Goal: Information Seeking & Learning: Compare options

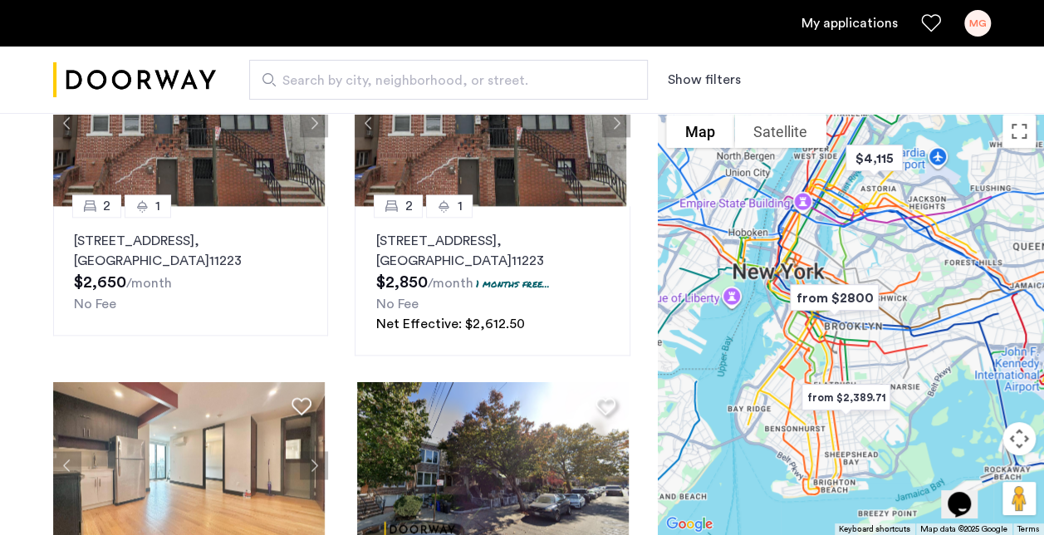
scroll to position [1080, 0]
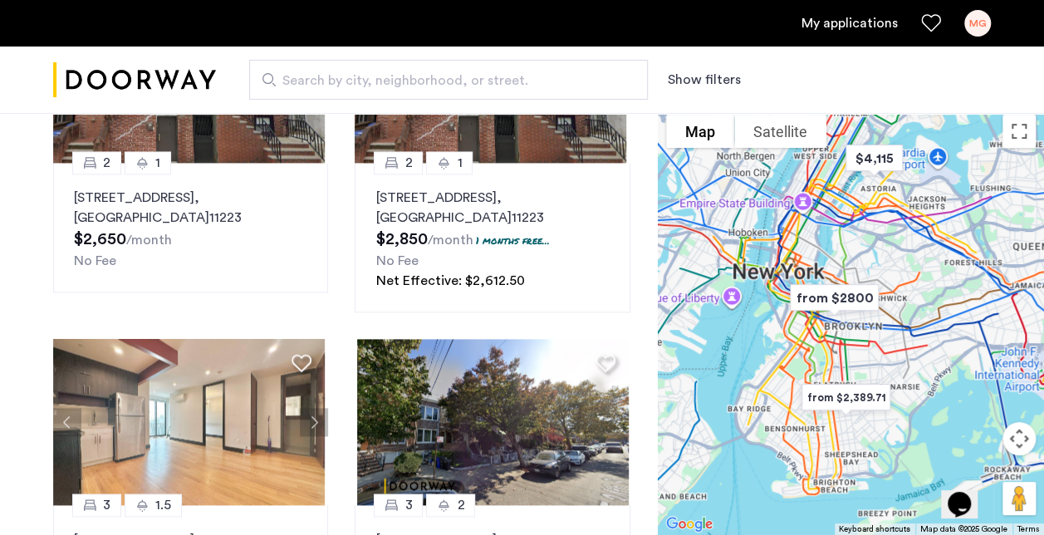
click at [454, 75] on span "Search by city, neighborhood, or street." at bounding box center [441, 81] width 319 height 20
click at [454, 75] on input "Search by city, neighborhood, or street." at bounding box center [448, 80] width 399 height 40
click at [455, 81] on span "Search by city, neighborhood, or street." at bounding box center [441, 81] width 319 height 20
click at [455, 81] on input "Search by city, neighborhood, or street." at bounding box center [448, 80] width 399 height 40
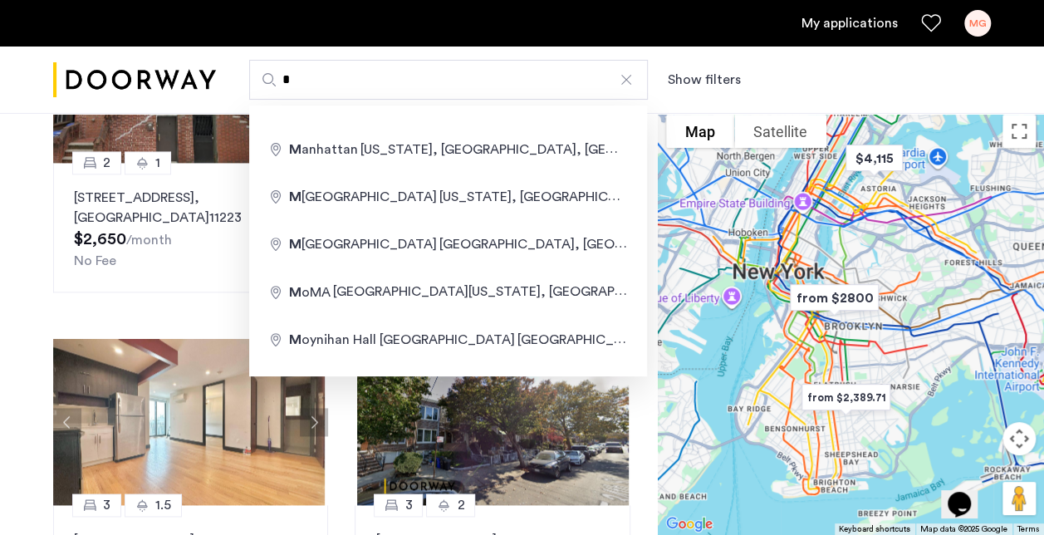
type input "**********"
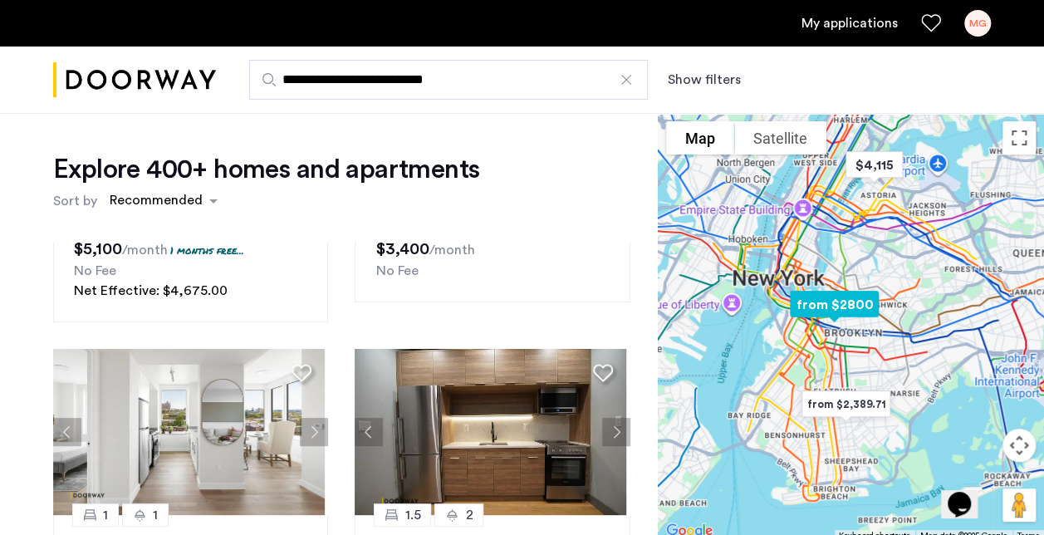
scroll to position [498, 0]
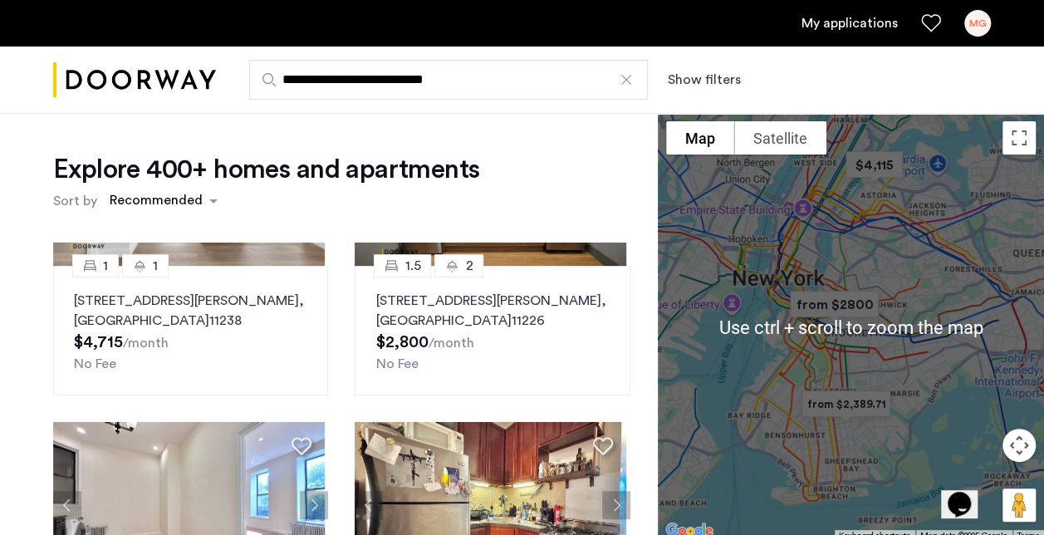
click at [808, 344] on div at bounding box center [851, 327] width 386 height 429
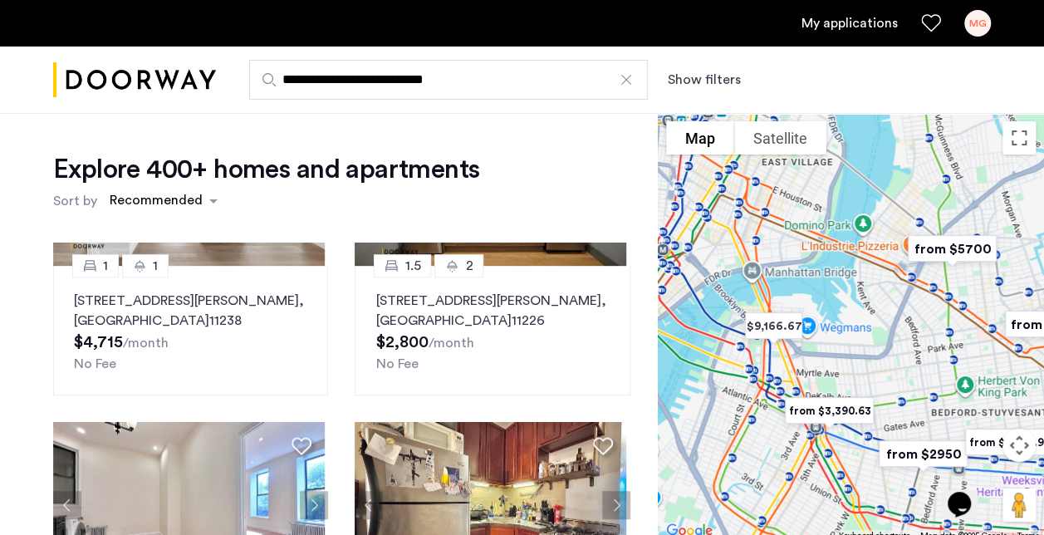
drag, startPoint x: 744, startPoint y: 254, endPoint x: 992, endPoint y: 336, distance: 261.4
click at [992, 336] on div at bounding box center [851, 327] width 386 height 429
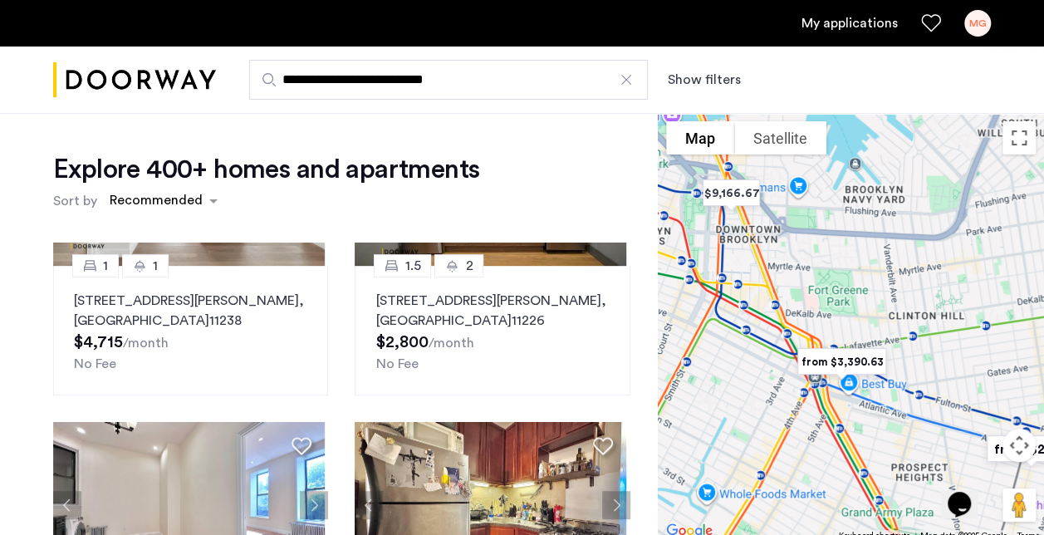
drag, startPoint x: 817, startPoint y: 361, endPoint x: 851, endPoint y: 250, distance: 116.7
click at [851, 250] on div at bounding box center [851, 327] width 386 height 429
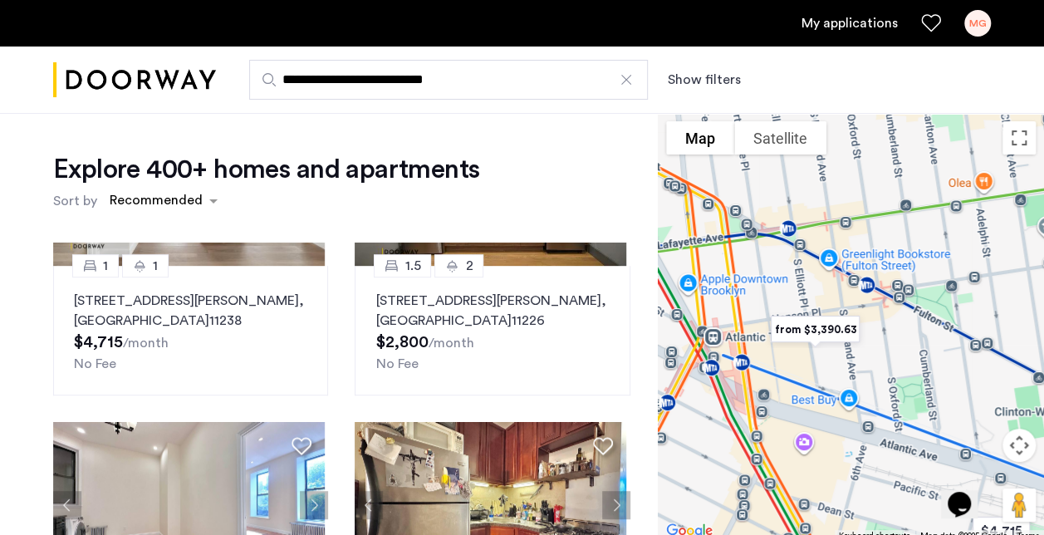
drag, startPoint x: 899, startPoint y: 371, endPoint x: 849, endPoint y: 181, distance: 195.9
click at [849, 181] on div at bounding box center [851, 327] width 386 height 429
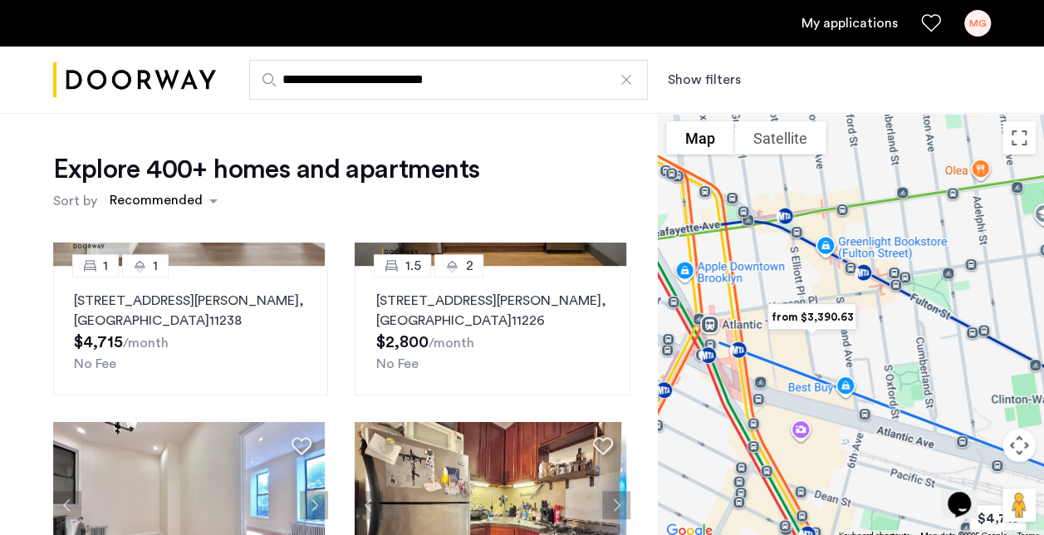
click at [809, 316] on img "from $3,390.63" at bounding box center [811, 317] width 115 height 51
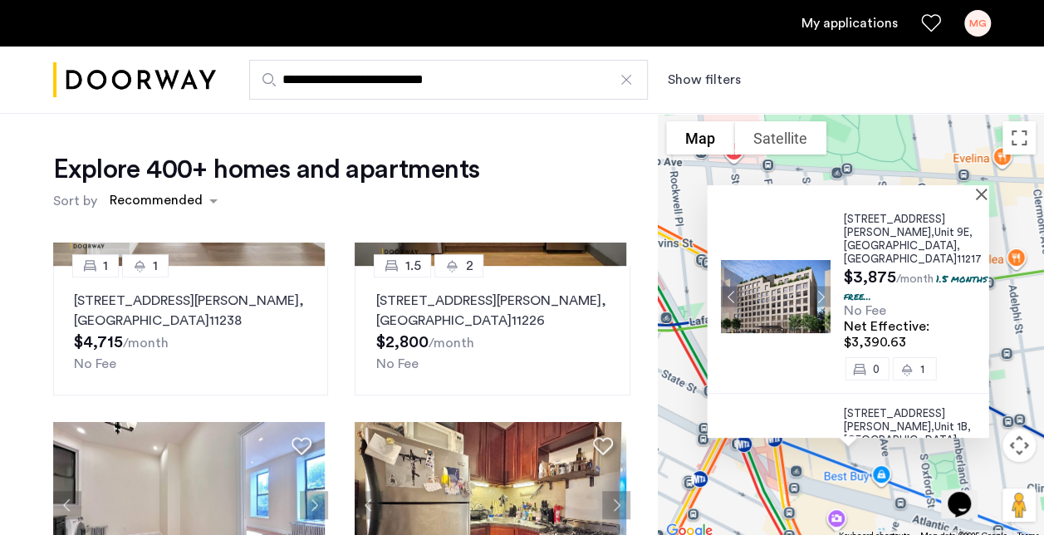
click at [804, 287] on img at bounding box center [776, 296] width 110 height 73
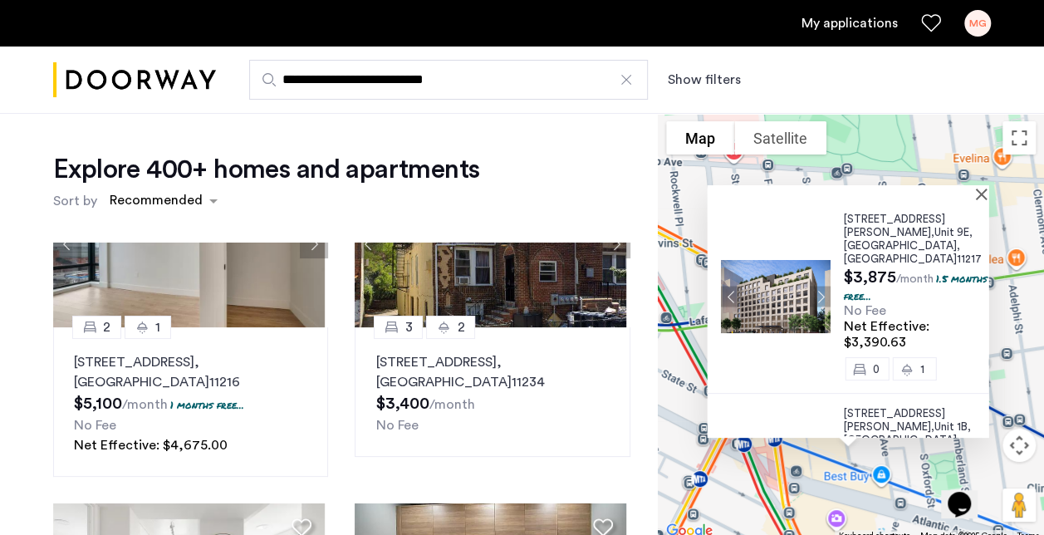
scroll to position [0, 0]
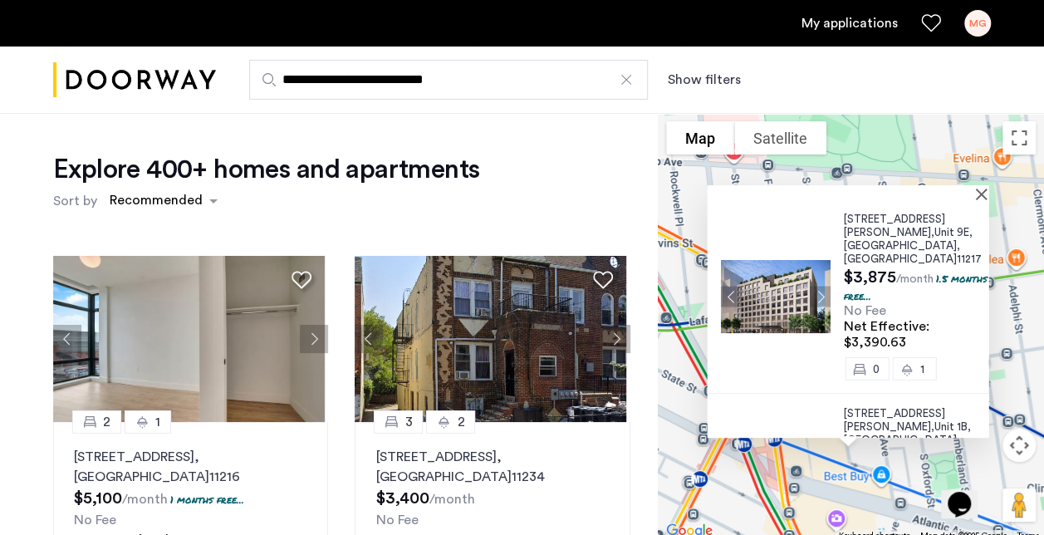
click at [711, 81] on button "Show filters" at bounding box center [704, 80] width 73 height 20
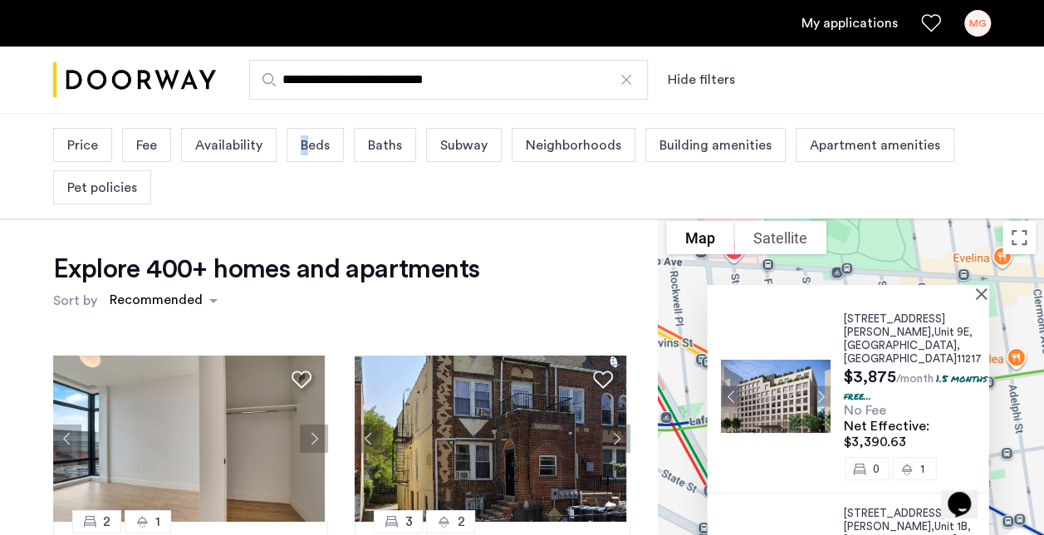
click at [302, 150] on span "Beds" at bounding box center [315, 145] width 29 height 20
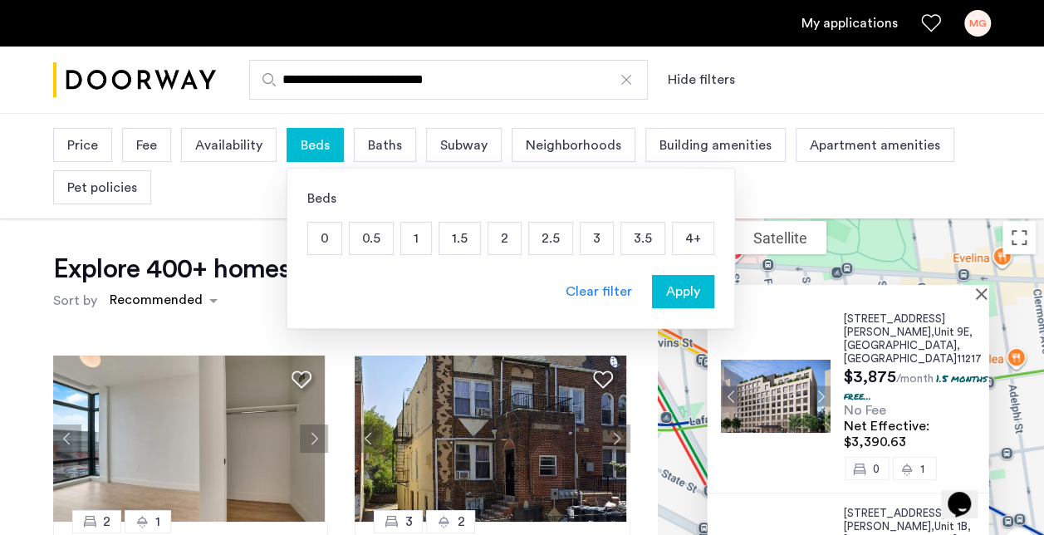
click at [490, 236] on p "2" at bounding box center [504, 239] width 32 height 32
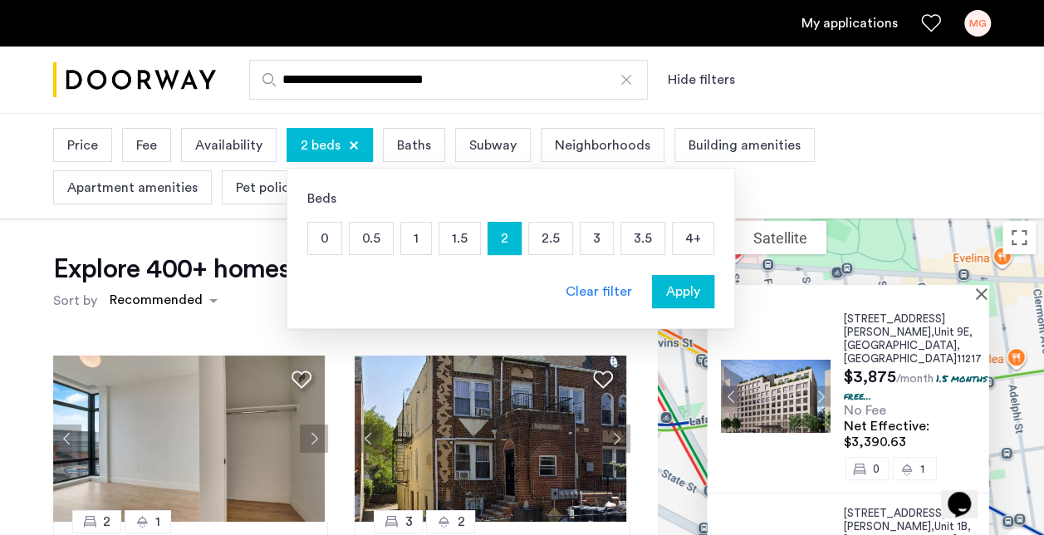
click at [236, 184] on span "Pet policies" at bounding box center [271, 188] width 70 height 20
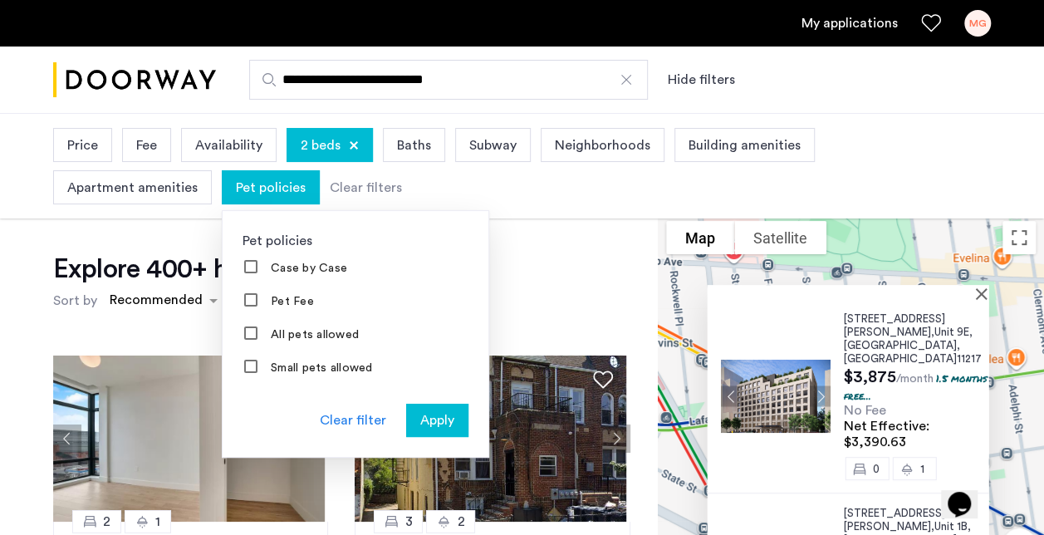
click at [267, 328] on label "All pets allowed" at bounding box center [312, 334] width 91 height 13
drag, startPoint x: 134, startPoint y: 326, endPoint x: 156, endPoint y: 337, distance: 24.9
click at [267, 337] on label "All pets allowed" at bounding box center [312, 334] width 91 height 13
click at [420, 410] on span "Apply" at bounding box center [437, 420] width 34 height 20
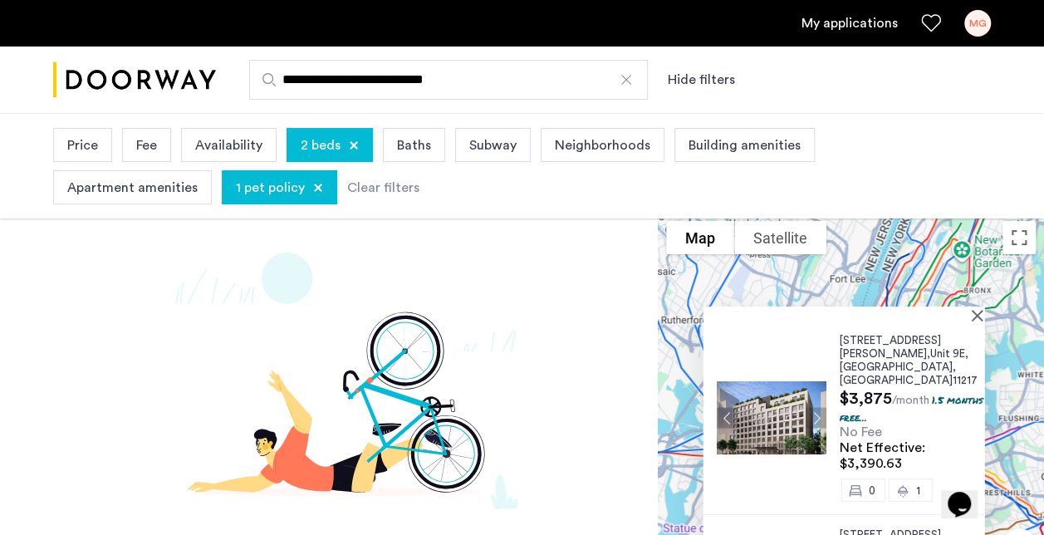
drag, startPoint x: 484, startPoint y: 92, endPoint x: 283, endPoint y: 117, distance: 202.6
click at [283, 114] on logged-in-header "**********" at bounding box center [522, 57] width 1044 height 114
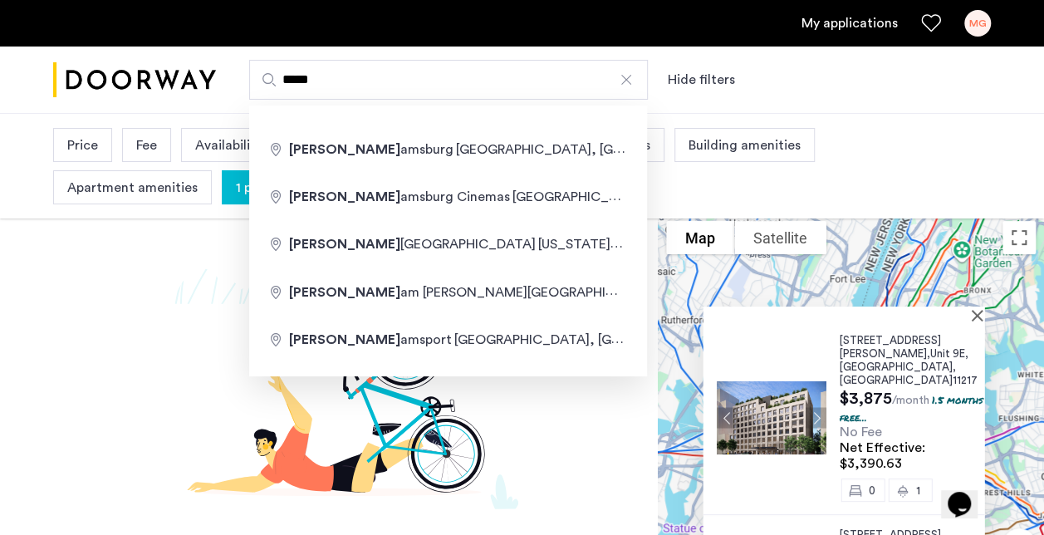
type input "**********"
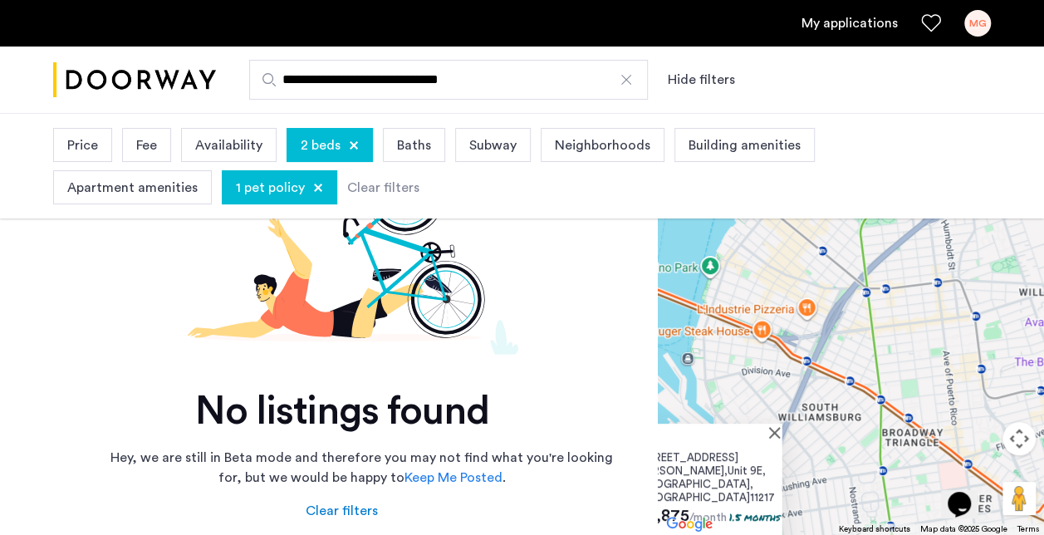
scroll to position [249, 0]
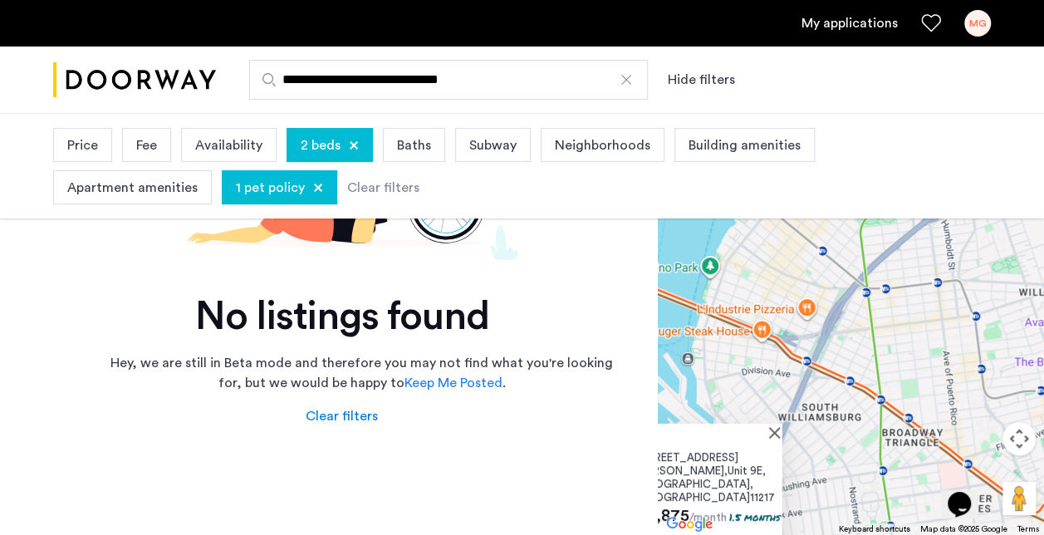
click at [313, 184] on div at bounding box center [318, 188] width 10 height 10
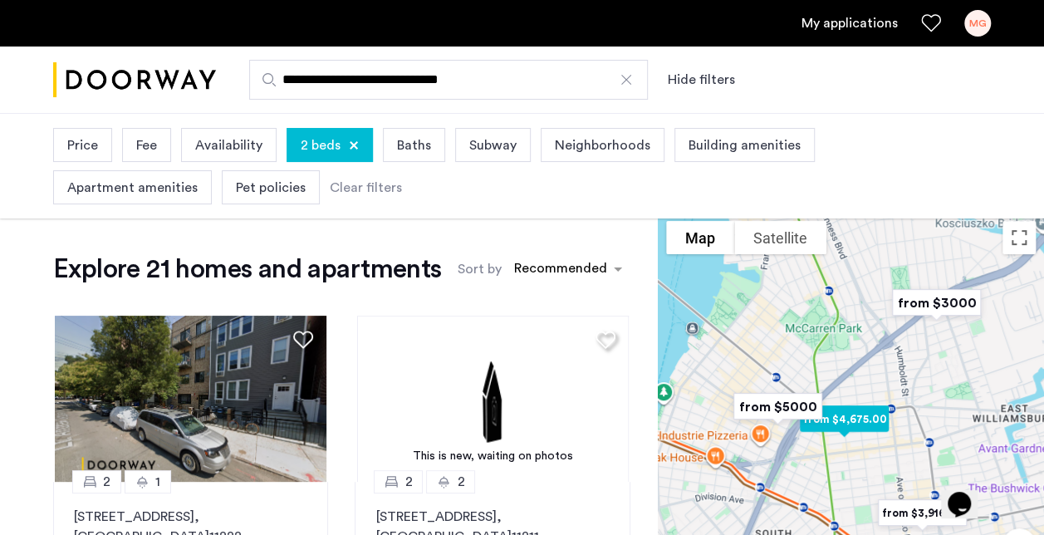
scroll to position [83, 0]
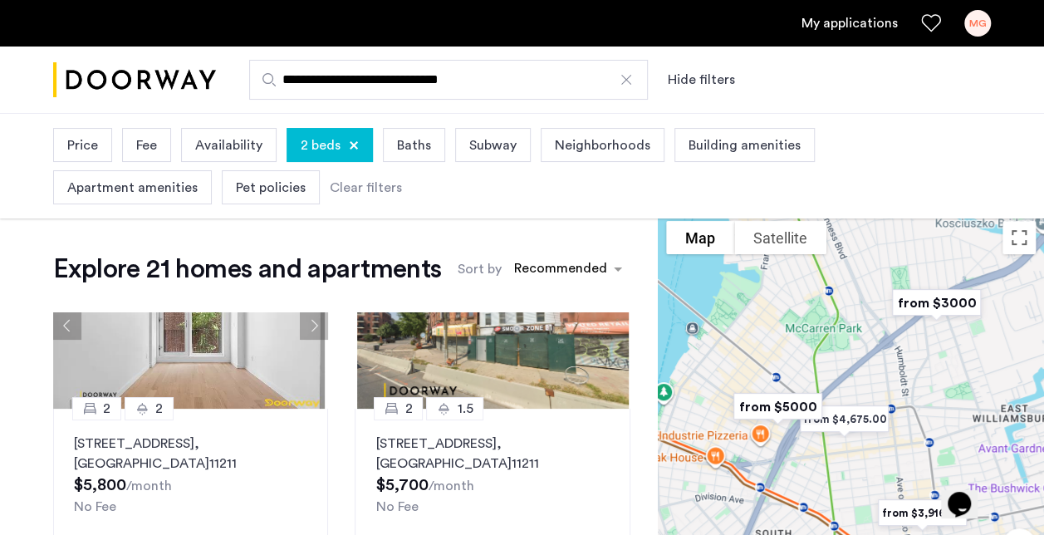
click at [944, 304] on img "from $3000" at bounding box center [936, 302] width 115 height 51
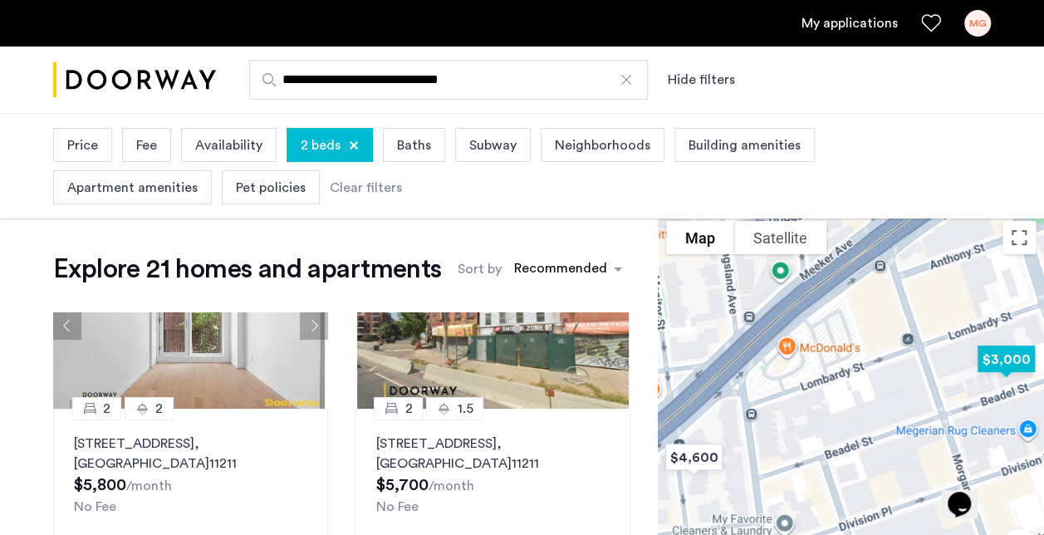
click at [1008, 372] on img "$3,000" at bounding box center [1006, 359] width 84 height 51
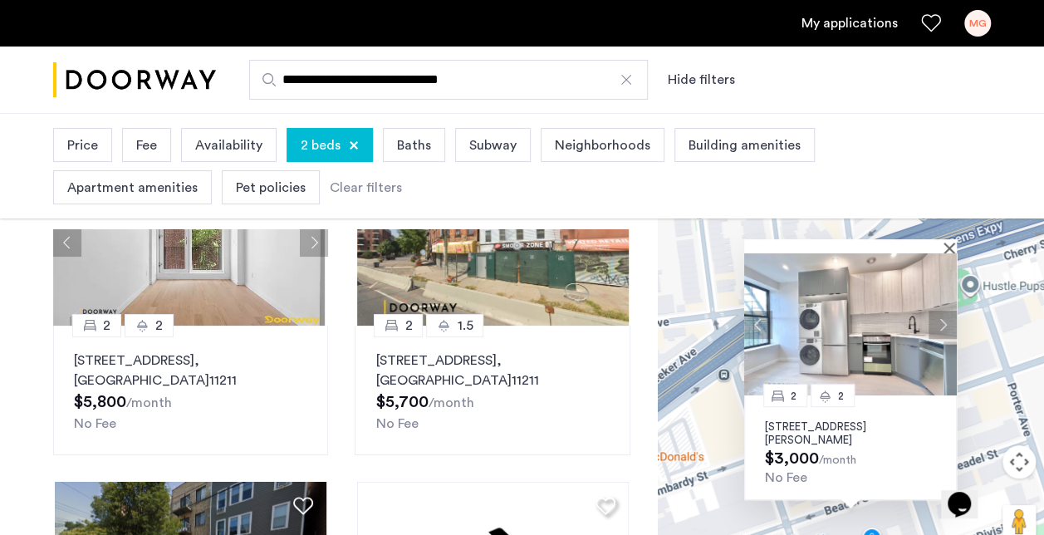
click at [853, 422] on p "83 Beadel Street, Unit 2F, Brooklyn, NY 11222" at bounding box center [850, 433] width 171 height 27
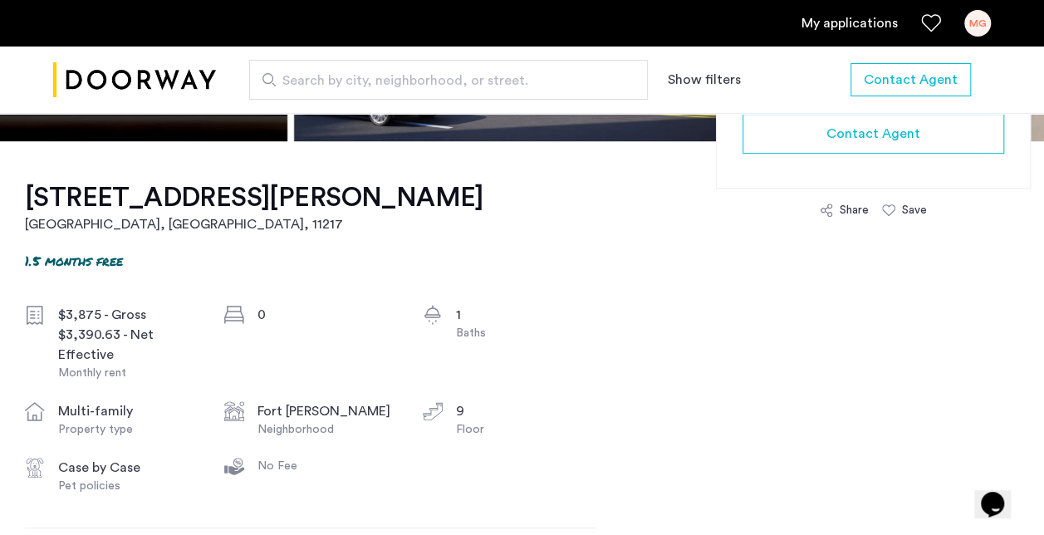
scroll to position [332, 0]
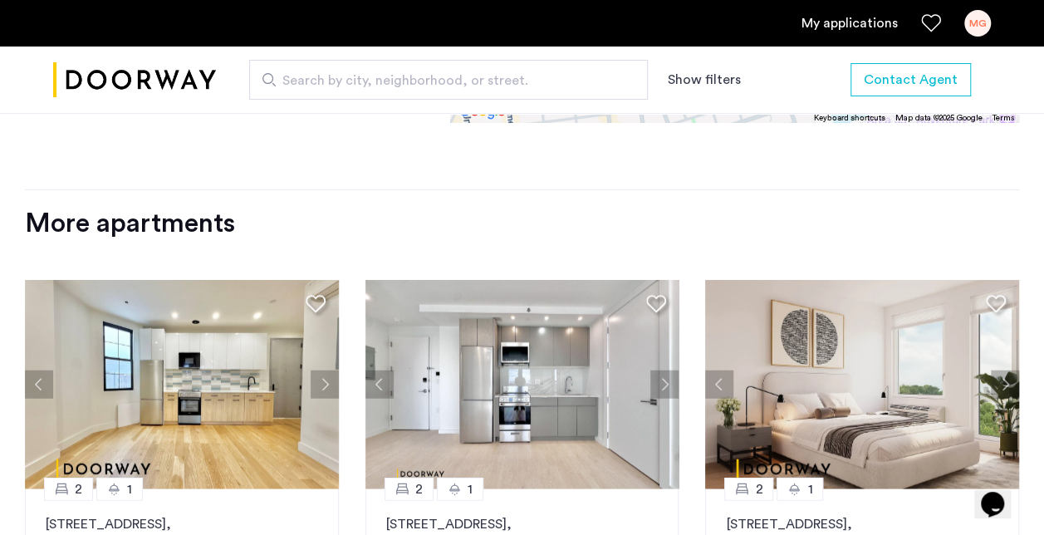
scroll to position [2077, 0]
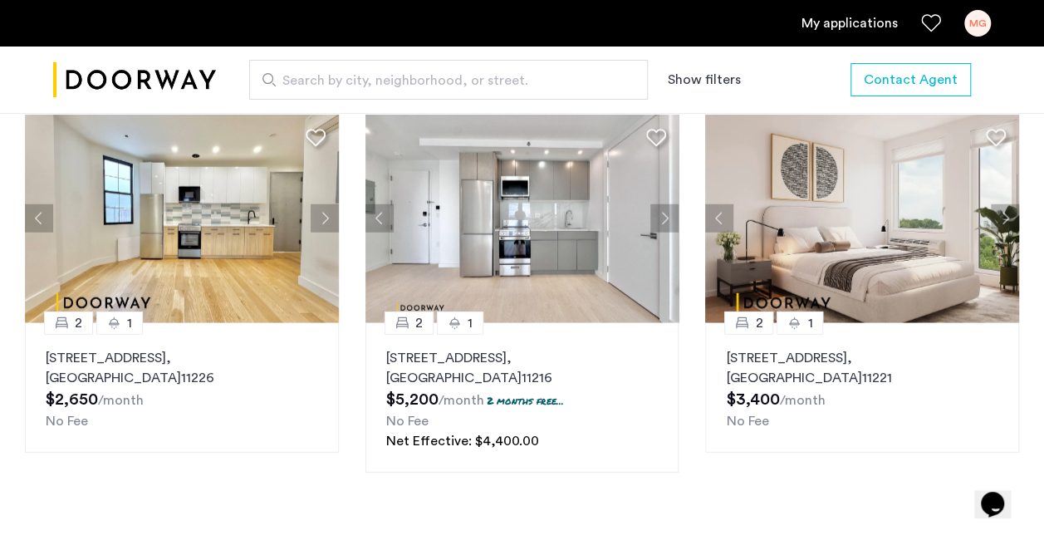
click at [312, 216] on button "Next apartment" at bounding box center [325, 218] width 28 height 28
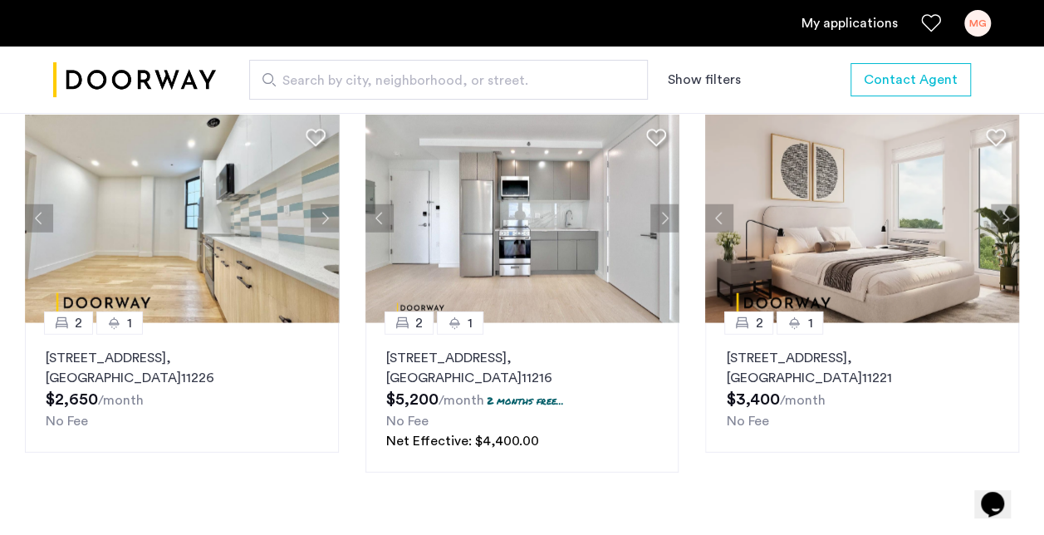
click at [316, 221] on button "Next apartment" at bounding box center [325, 218] width 28 height 28
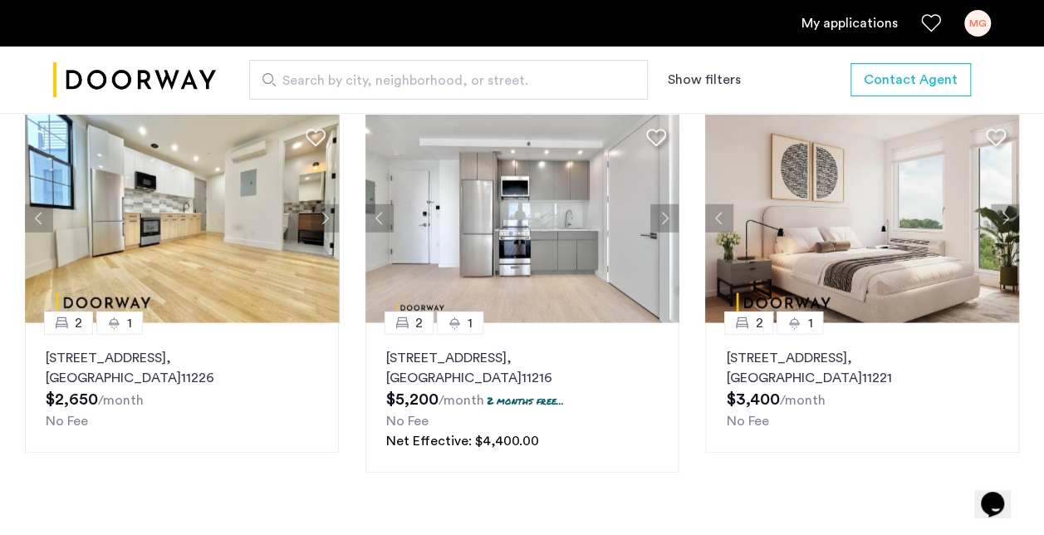
click at [317, 223] on button "Next apartment" at bounding box center [325, 218] width 28 height 28
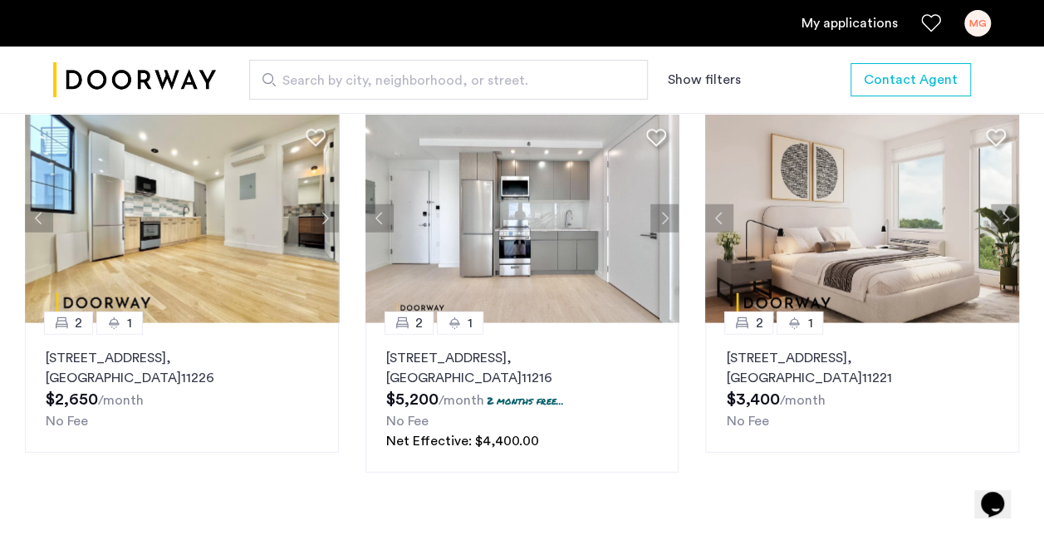
click at [249, 372] on p "2553 Bedford Avenue, Unit 4B, Brooklyn , NY 11226" at bounding box center [182, 368] width 272 height 40
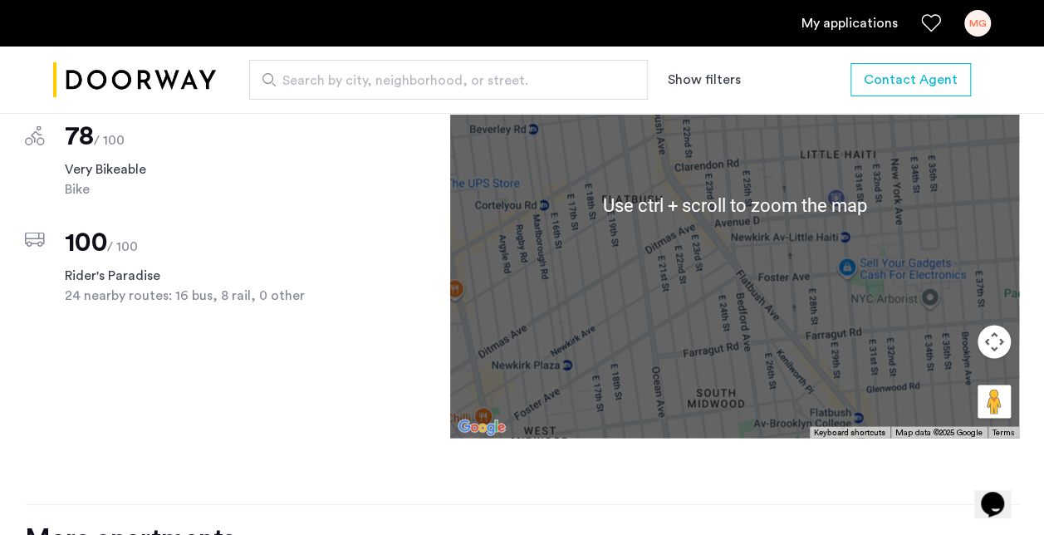
scroll to position [1329, 0]
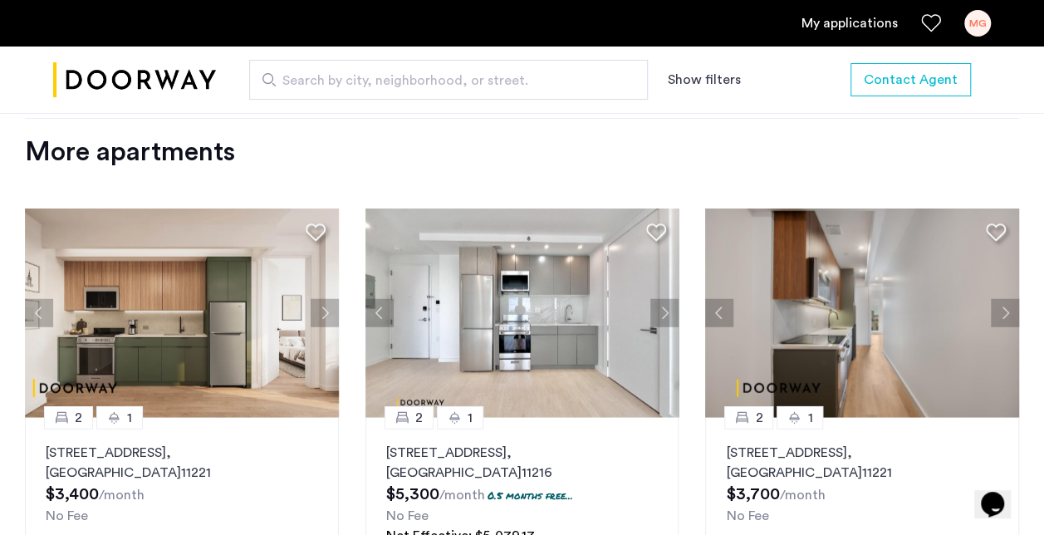
click at [876, 477] on p "[STREET_ADDRESS]" at bounding box center [862, 463] width 272 height 40
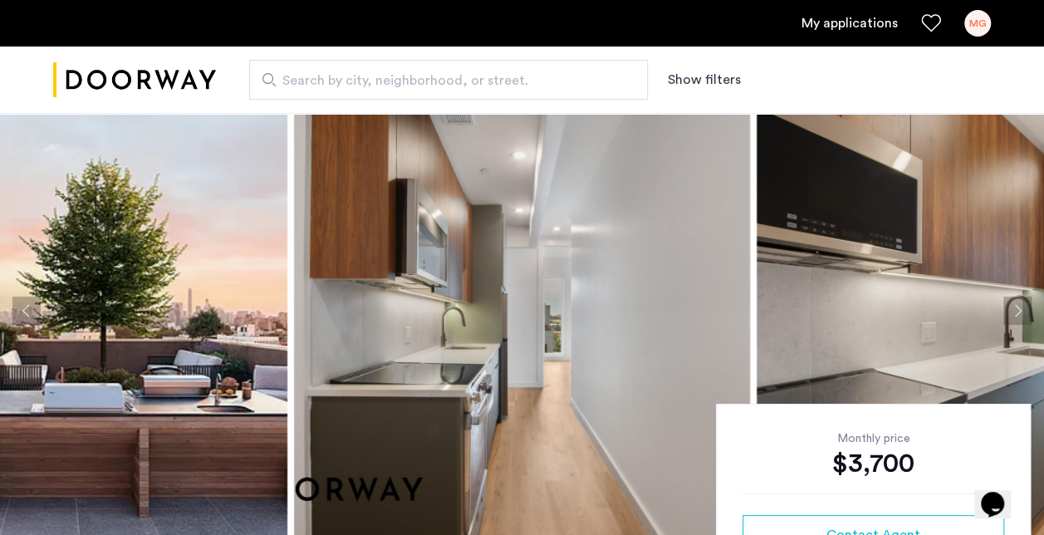
scroll to position [166, 0]
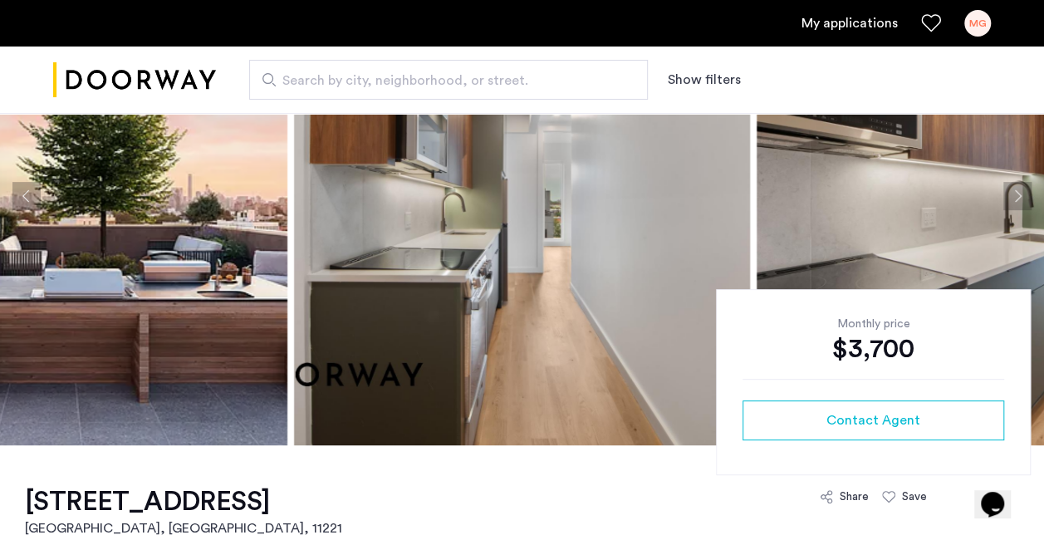
click at [1010, 194] on button "Next apartment" at bounding box center [1018, 196] width 28 height 28
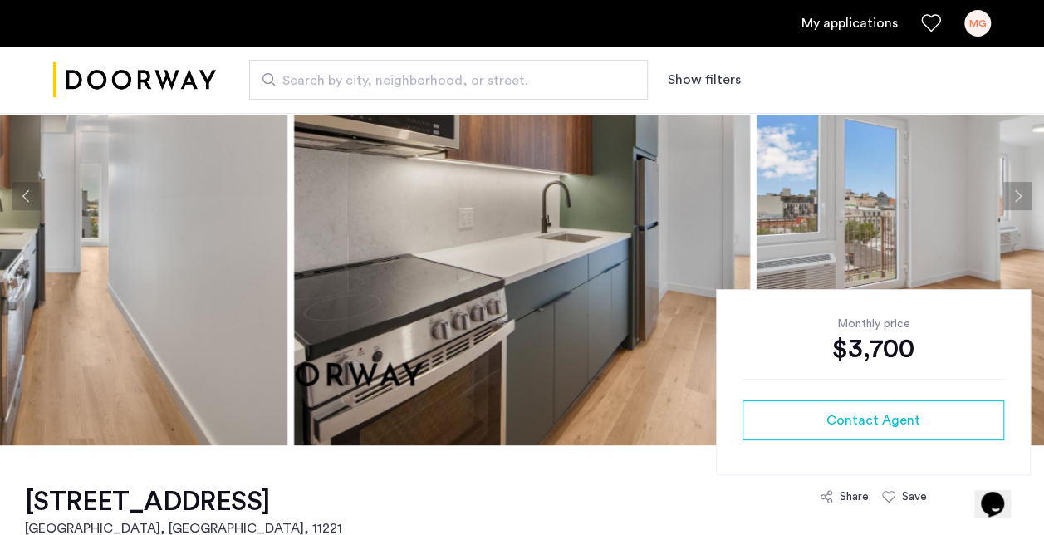
click at [1026, 186] on button "Next apartment" at bounding box center [1018, 196] width 28 height 28
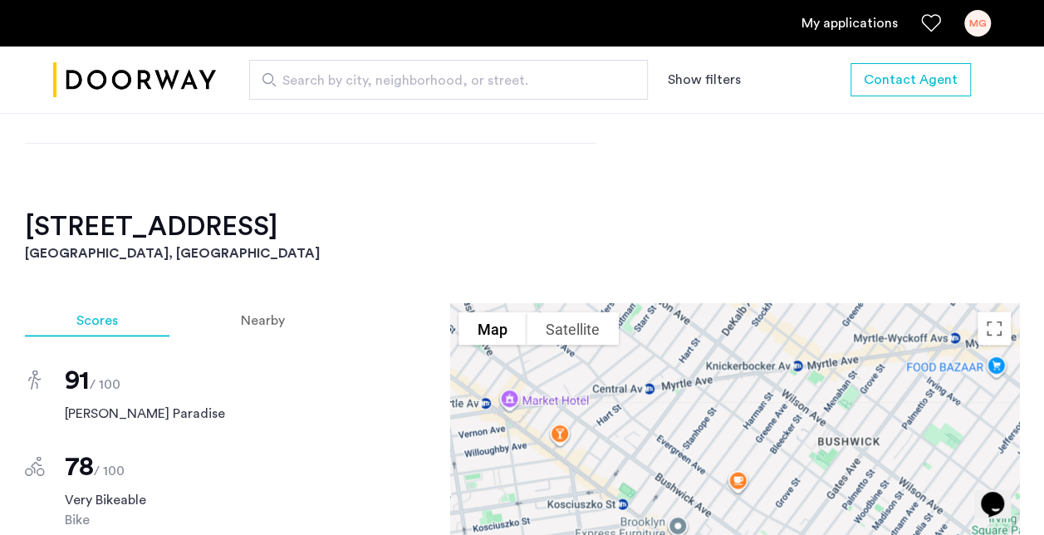
scroll to position [1412, 0]
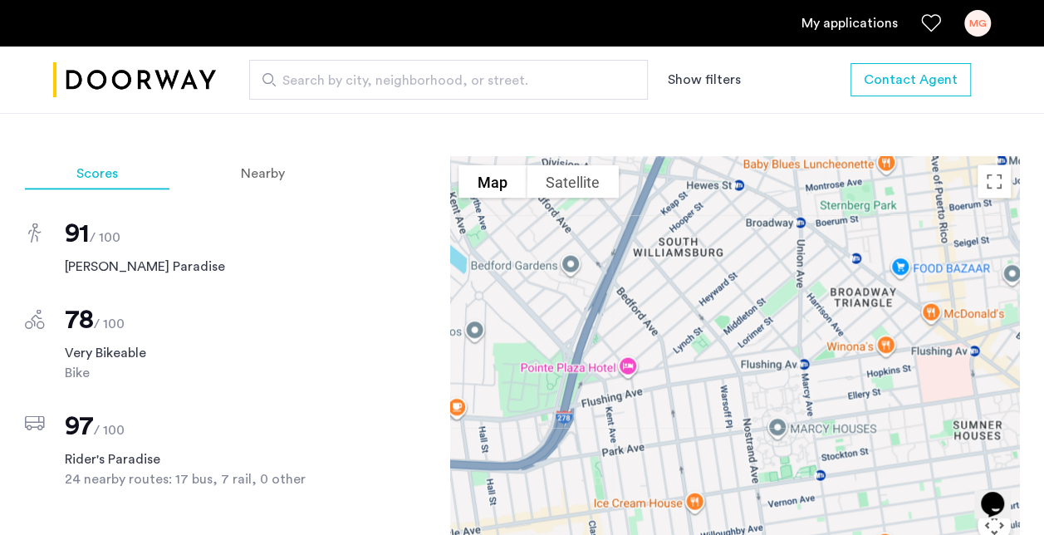
drag, startPoint x: 774, startPoint y: 342, endPoint x: 3, endPoint y: 298, distance: 772.2
click at [3, 298] on div "[STREET_ADDRESS] $3,700 Monthly rent 2 Bedrooms 1 Baths multi-family Property t…" at bounding box center [522, 164] width 1044 height 1931
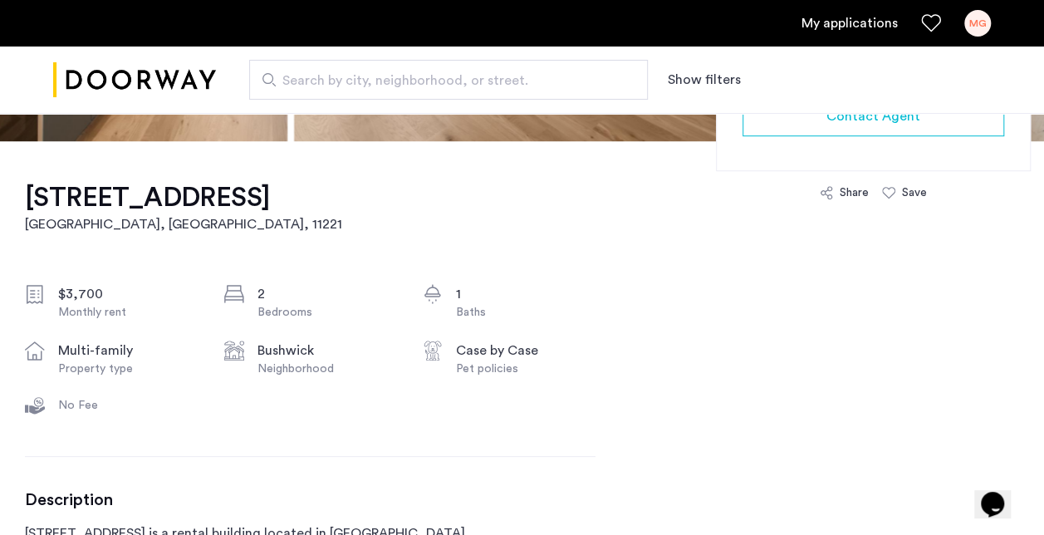
scroll to position [332, 0]
